Goal: Task Accomplishment & Management: Use online tool/utility

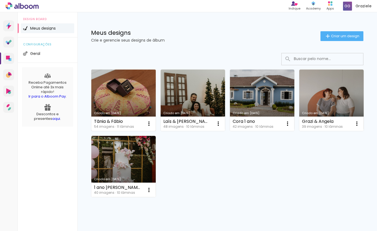
click at [137, 94] on link "Criado em [DATE]" at bounding box center [123, 100] width 64 height 61
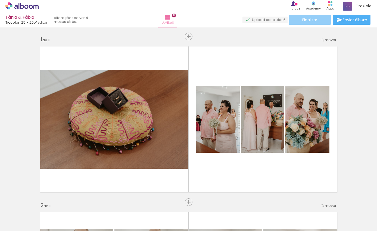
click at [308, 19] on span "Finalizar" at bounding box center [309, 20] width 15 height 4
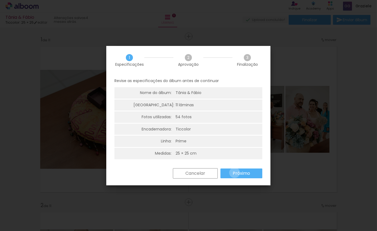
click at [0, 0] on slot "Próximo" at bounding box center [0, 0] width 0 height 0
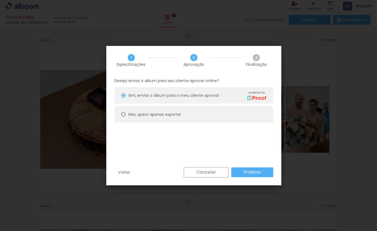
click at [237, 172] on paper-button "Próximo" at bounding box center [252, 172] width 42 height 10
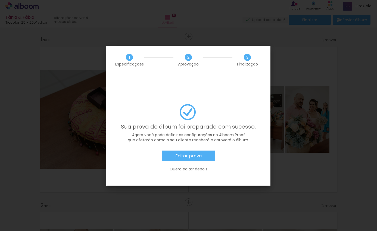
drag, startPoint x: 150, startPoint y: 120, endPoint x: 229, endPoint y: 115, distance: 79.2
click at [229, 115] on div "Sua prova de álbum foi preparada com sucesso. Agora você pode definir as config…" at bounding box center [188, 140] width 148 height 73
